Goal: Obtain resource: Download file/media

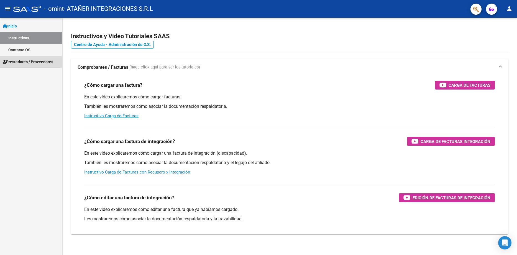
click at [15, 61] on span "Prestadores / Proveedores" at bounding box center [28, 62] width 50 height 6
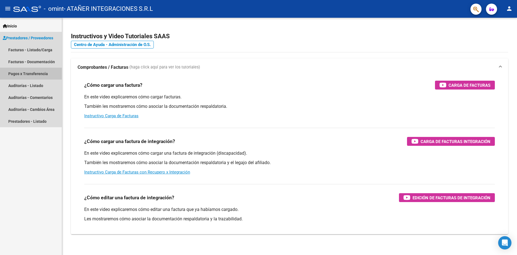
click at [20, 73] on link "Pagos x Transferencia" at bounding box center [31, 74] width 62 height 12
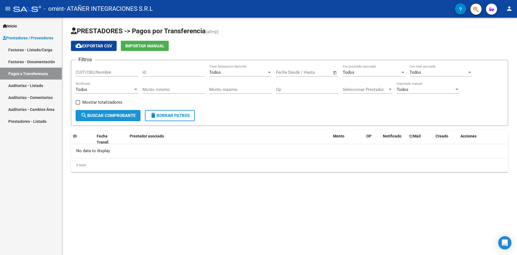
click at [108, 114] on span "search Buscar Comprobante" at bounding box center [108, 115] width 55 height 5
click at [26, 62] on link "Facturas - Documentación" at bounding box center [31, 62] width 62 height 12
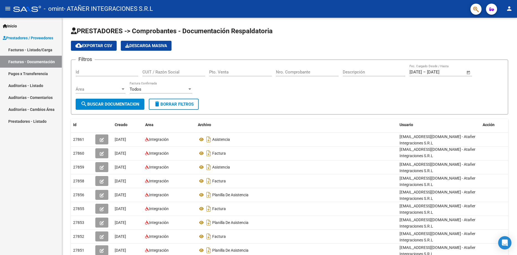
click at [26, 76] on link "Pagos x Transferencia" at bounding box center [31, 74] width 62 height 12
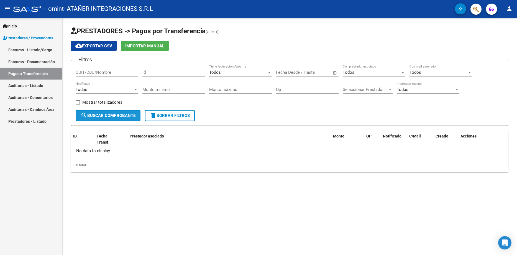
click at [106, 117] on span "search Buscar Comprobante" at bounding box center [108, 115] width 55 height 5
click at [87, 103] on span "Mostrar totalizadores" at bounding box center [102, 102] width 40 height 7
click at [78, 104] on input "Mostrar totalizadores" at bounding box center [78, 104] width 0 height 0
click at [101, 115] on span "search Buscar Comprobante" at bounding box center [108, 115] width 55 height 5
click at [84, 102] on span "Mostrar totalizadores" at bounding box center [102, 102] width 40 height 7
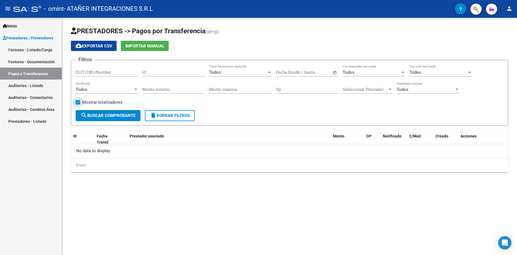
click at [78, 104] on input "Mostrar totalizadores" at bounding box center [78, 104] width 0 height 0
checkbox input "false"
click at [95, 114] on span "search Buscar Comprobante" at bounding box center [108, 115] width 55 height 5
click at [278, 70] on input "text" at bounding box center [287, 72] width 22 height 5
click at [339, 88] on button "Previous month" at bounding box center [339, 88] width 11 height 11
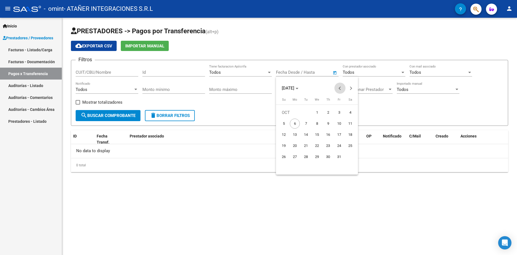
click at [339, 88] on button "Previous month" at bounding box center [339, 88] width 11 height 11
click at [283, 135] on span "11" at bounding box center [284, 135] width 10 height 10
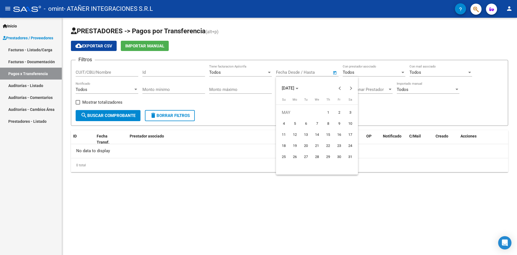
type input "[DATE]"
click at [116, 115] on div at bounding box center [258, 127] width 517 height 255
click at [116, 115] on span "search Buscar Comprobante" at bounding box center [108, 115] width 55 height 5
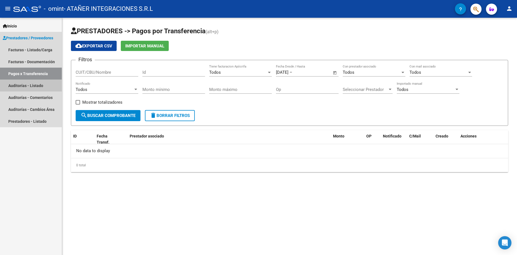
click at [31, 84] on link "Auditorías - Listado" at bounding box center [31, 85] width 62 height 12
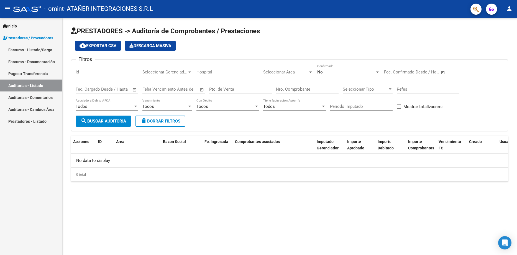
click at [38, 97] on link "Auditorías - Comentarios" at bounding box center [31, 97] width 62 height 12
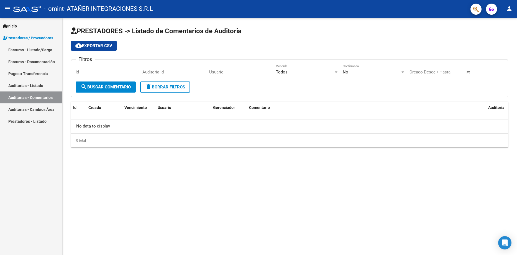
click at [46, 120] on link "Prestadores - Listado" at bounding box center [31, 121] width 62 height 12
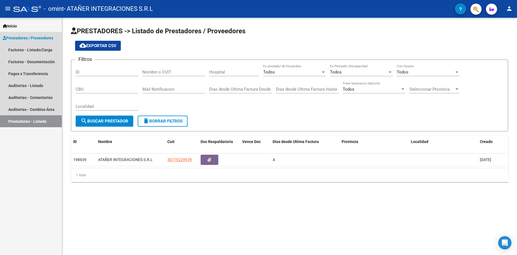
click at [22, 37] on span "Prestadores / Proveedores" at bounding box center [28, 38] width 50 height 6
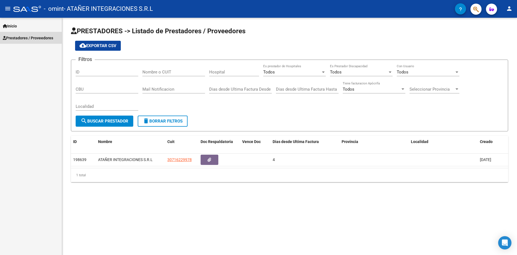
click at [22, 37] on span "Prestadores / Proveedores" at bounding box center [28, 38] width 50 height 6
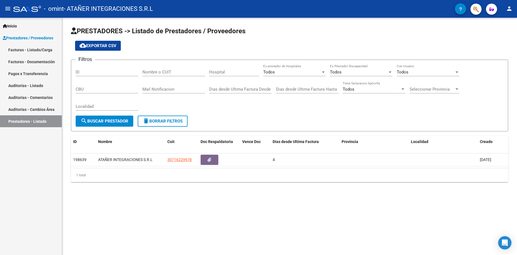
click at [28, 64] on link "Facturas - Documentación" at bounding box center [31, 62] width 62 height 12
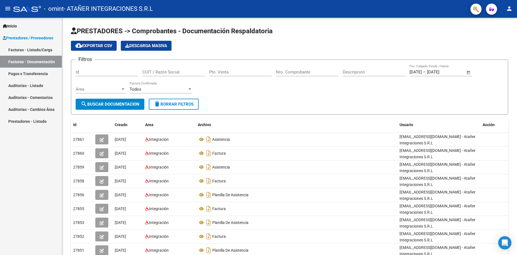
click at [28, 51] on link "Facturas - Listado/Carga" at bounding box center [31, 50] width 62 height 12
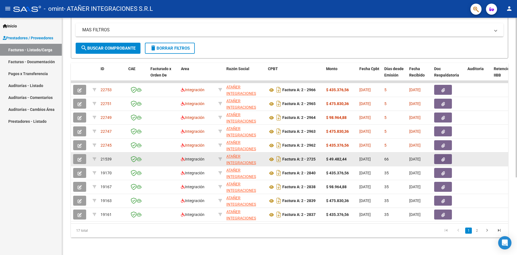
click at [440, 156] on button "button" at bounding box center [443, 159] width 18 height 10
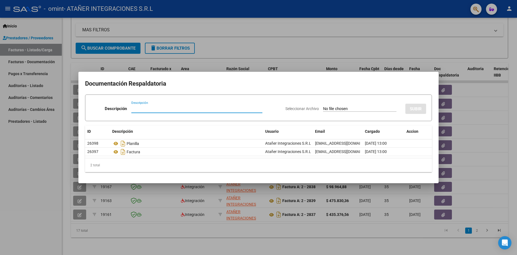
click at [344, 44] on div at bounding box center [258, 127] width 517 height 255
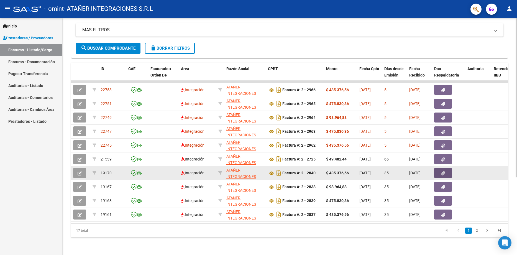
click at [441, 176] on button "button" at bounding box center [443, 173] width 18 height 10
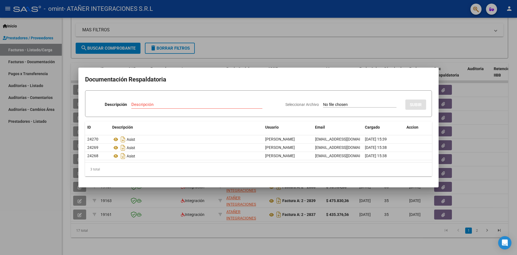
click at [281, 34] on div at bounding box center [258, 127] width 517 height 255
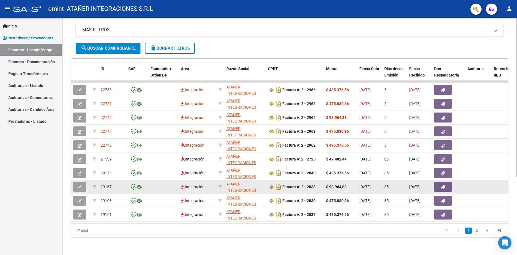
click at [440, 186] on button "button" at bounding box center [443, 187] width 18 height 10
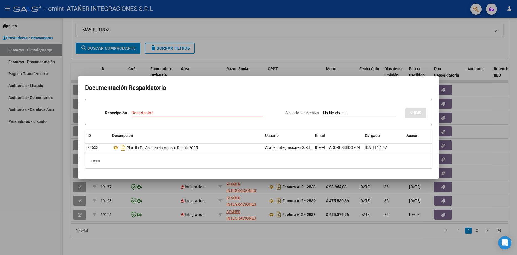
click at [264, 24] on div at bounding box center [258, 127] width 517 height 255
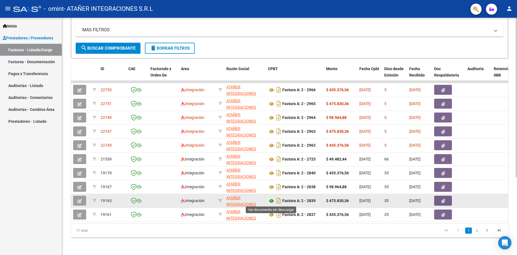
click at [271, 200] on icon at bounding box center [271, 200] width 7 height 7
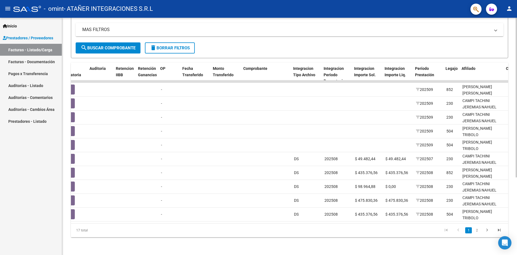
scroll to position [0, 378]
click at [477, 232] on link "2" at bounding box center [476, 230] width 7 height 6
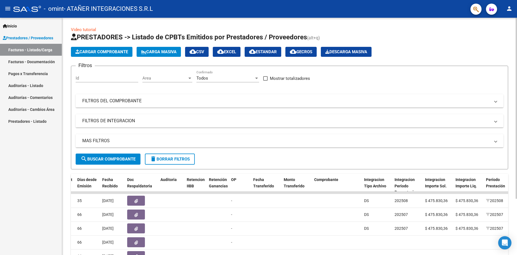
scroll to position [74, 0]
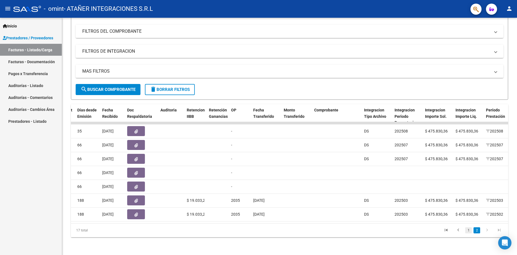
click at [469, 230] on link "1" at bounding box center [468, 230] width 7 height 6
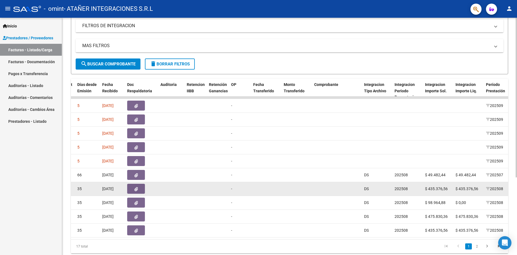
scroll to position [115, 0]
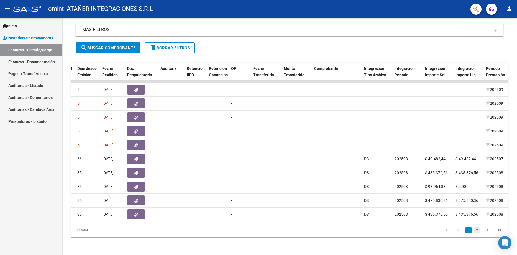
click at [477, 231] on link "2" at bounding box center [476, 230] width 7 height 6
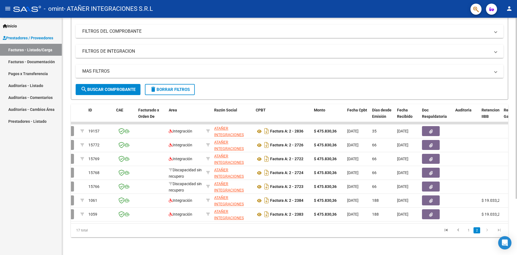
scroll to position [0, 290]
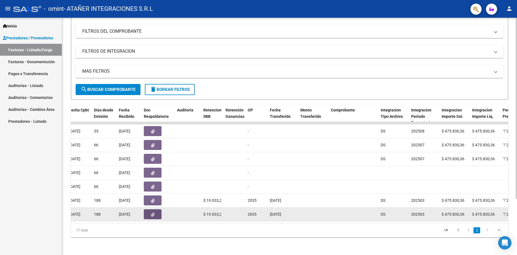
click at [158, 210] on button "button" at bounding box center [153, 214] width 18 height 10
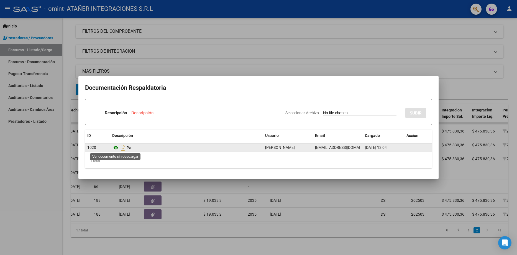
click at [116, 146] on icon at bounding box center [115, 147] width 7 height 7
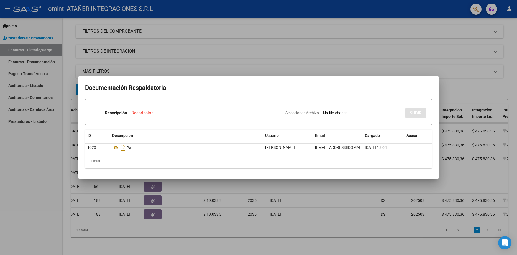
click at [276, 206] on div at bounding box center [258, 127] width 517 height 255
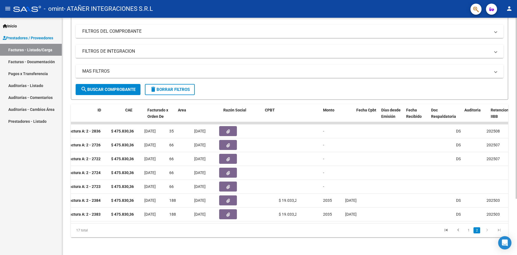
scroll to position [0, 0]
